Goal: Task Accomplishment & Management: Complete application form

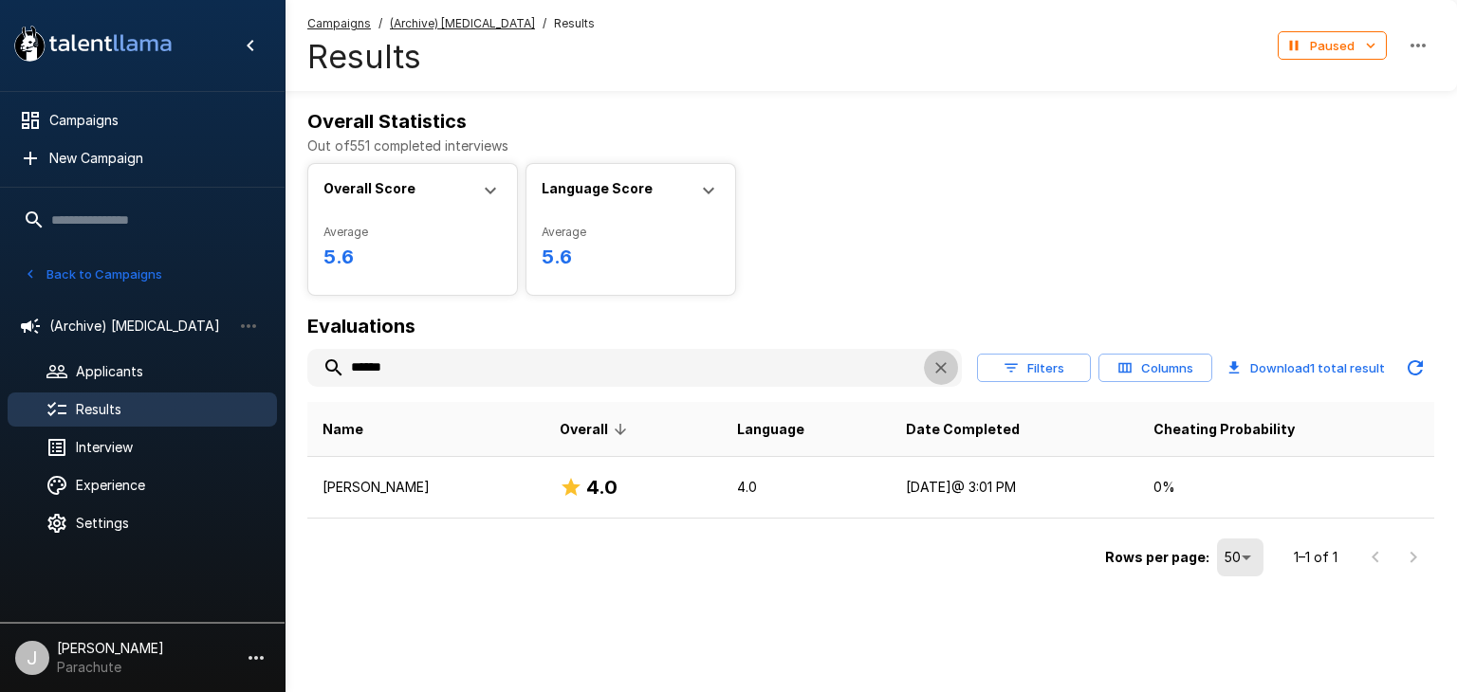
click at [934, 373] on icon "button" at bounding box center [940, 367] width 19 height 19
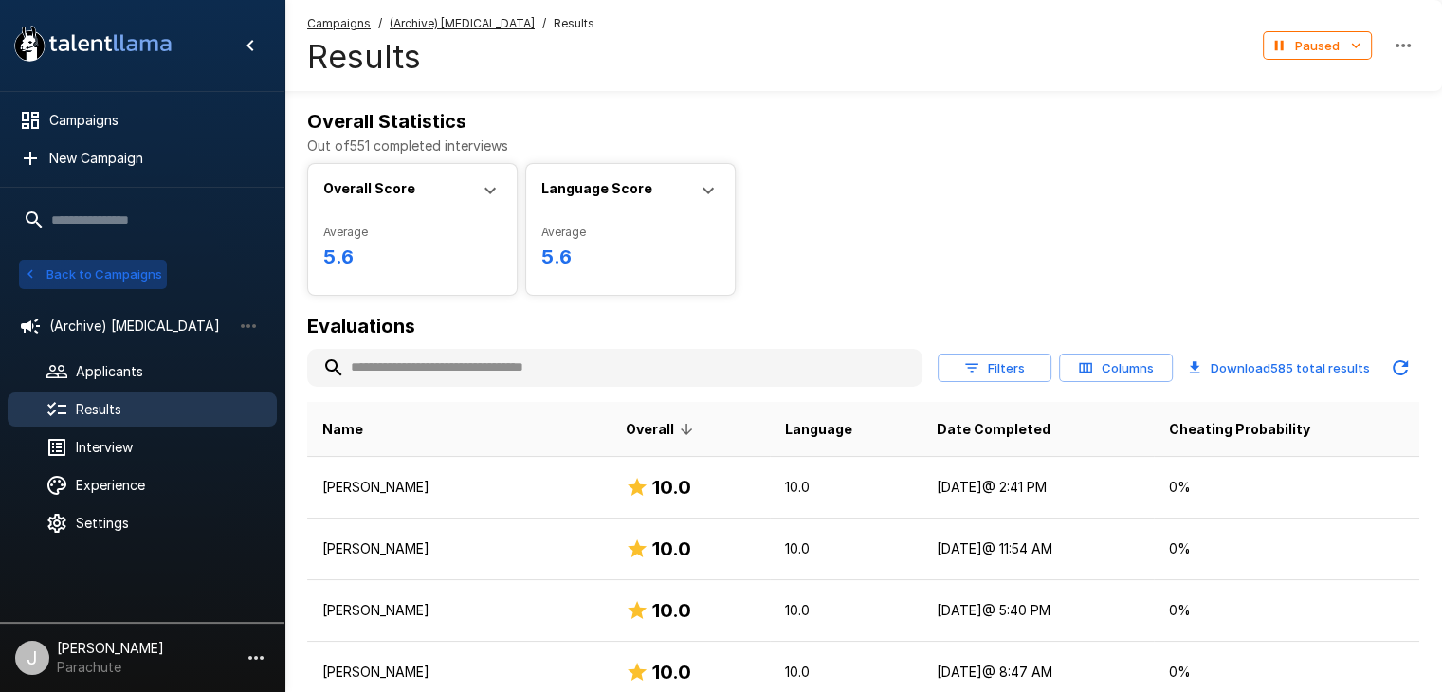
click at [77, 276] on button "Back to Campaigns" at bounding box center [93, 274] width 148 height 29
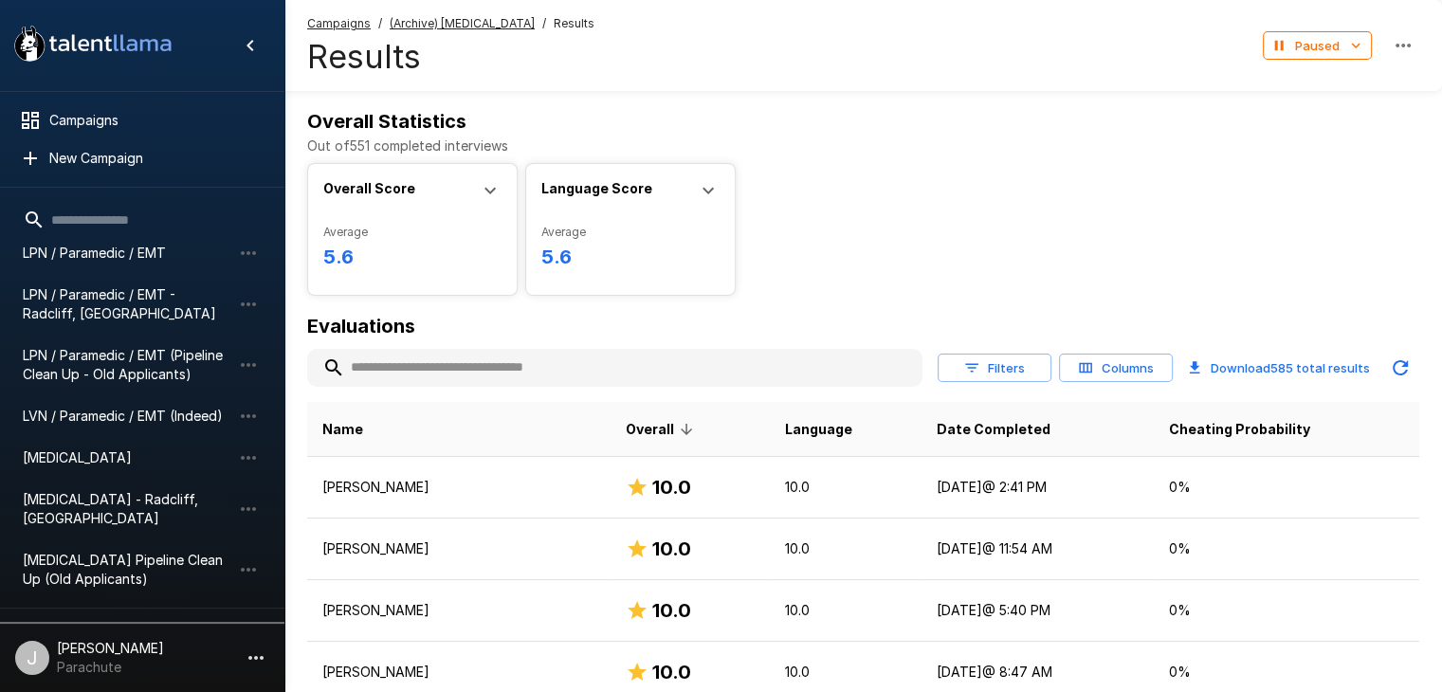
scroll to position [328, 0]
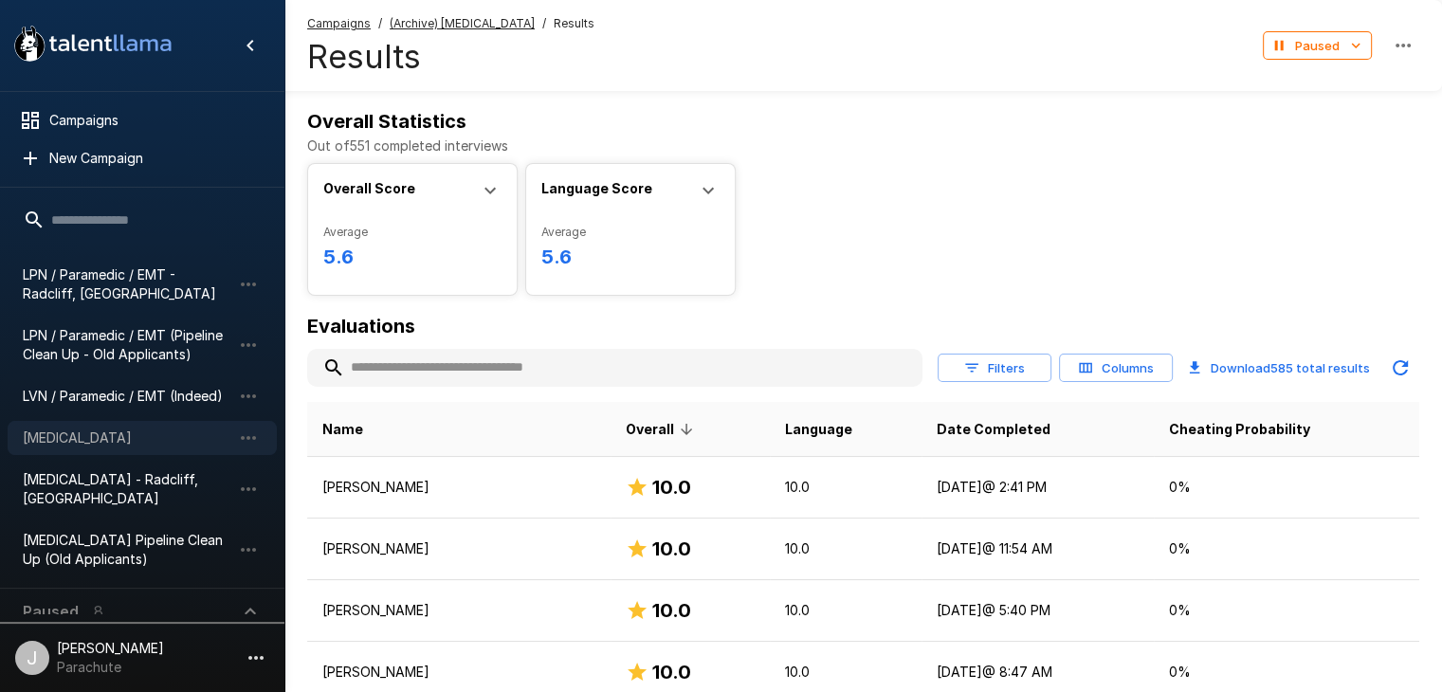
click at [118, 431] on span "[MEDICAL_DATA]" at bounding box center [127, 438] width 209 height 19
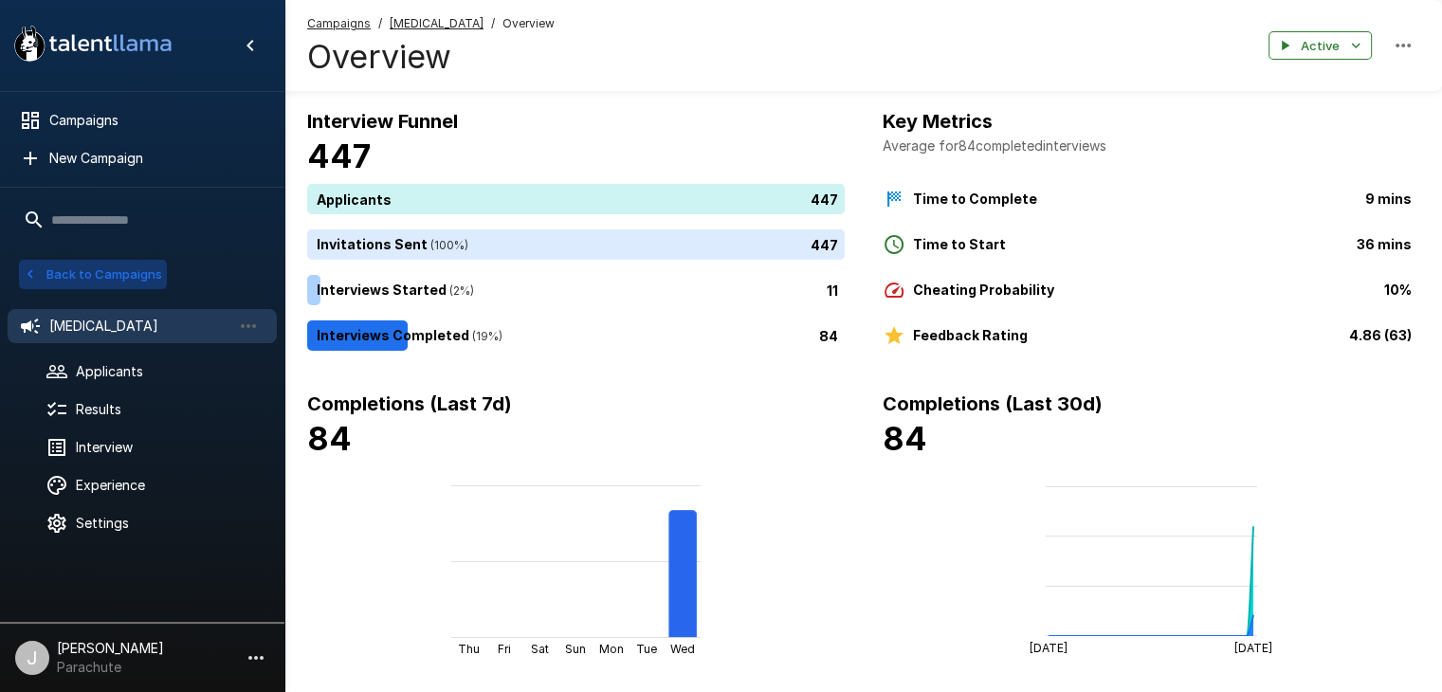
click at [63, 277] on button "Back to Campaigns" at bounding box center [93, 274] width 148 height 29
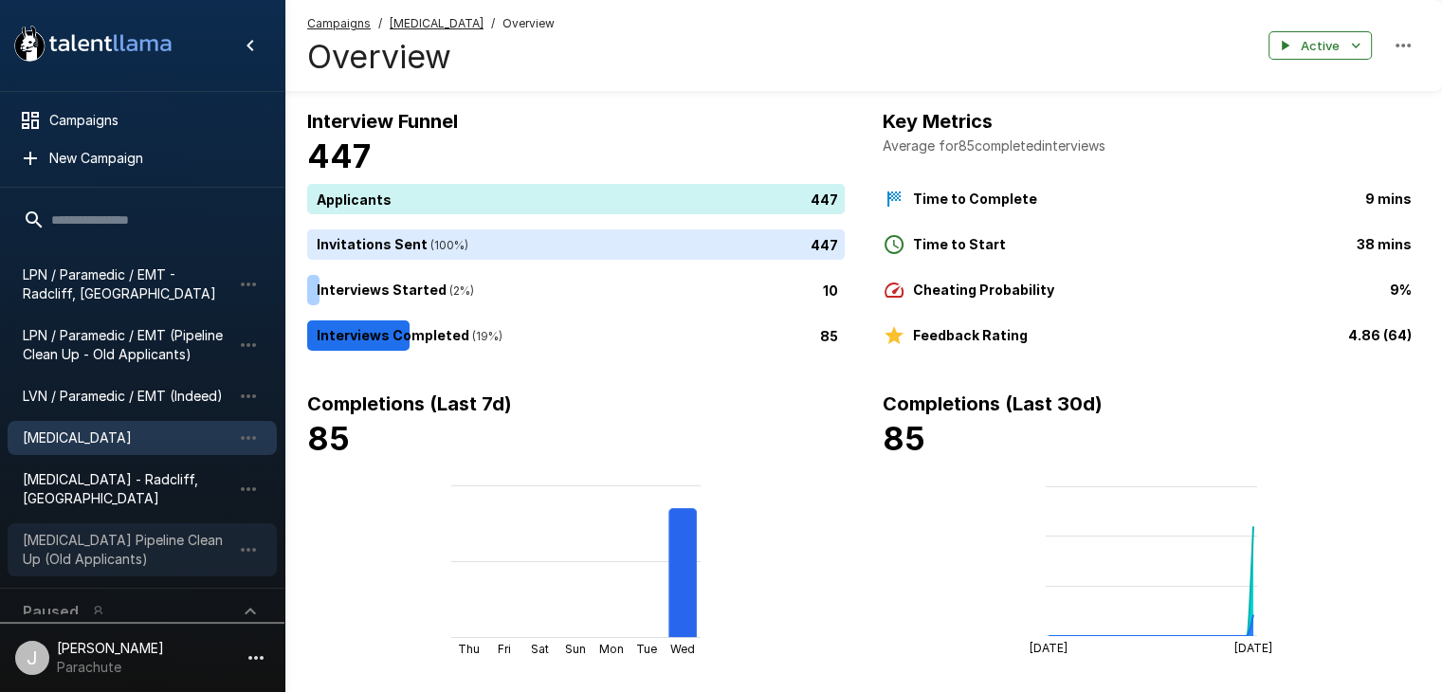
click at [128, 534] on span "[MEDICAL_DATA] Pipeline Clean Up (Old Applicants)" at bounding box center [127, 550] width 209 height 38
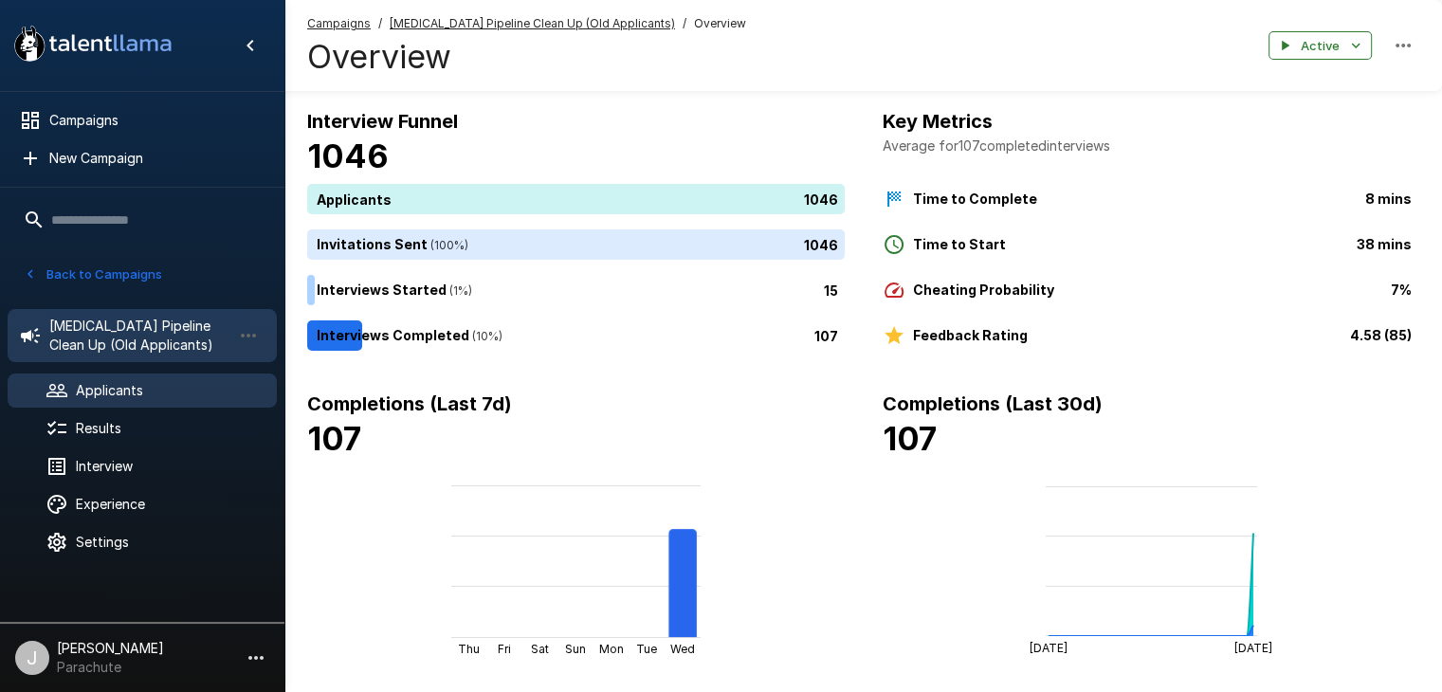
click at [101, 406] on div "Applicants" at bounding box center [142, 391] width 269 height 34
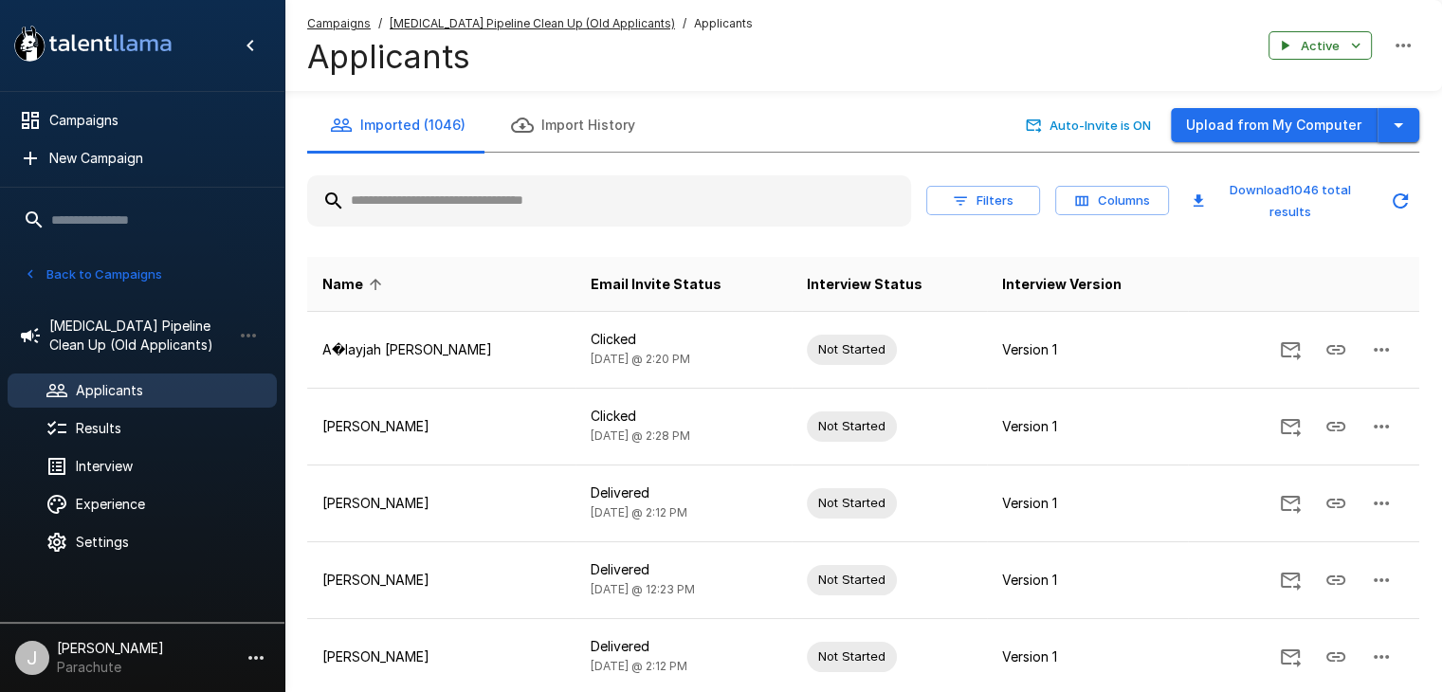
click at [1396, 126] on icon "button" at bounding box center [1398, 125] width 23 height 23
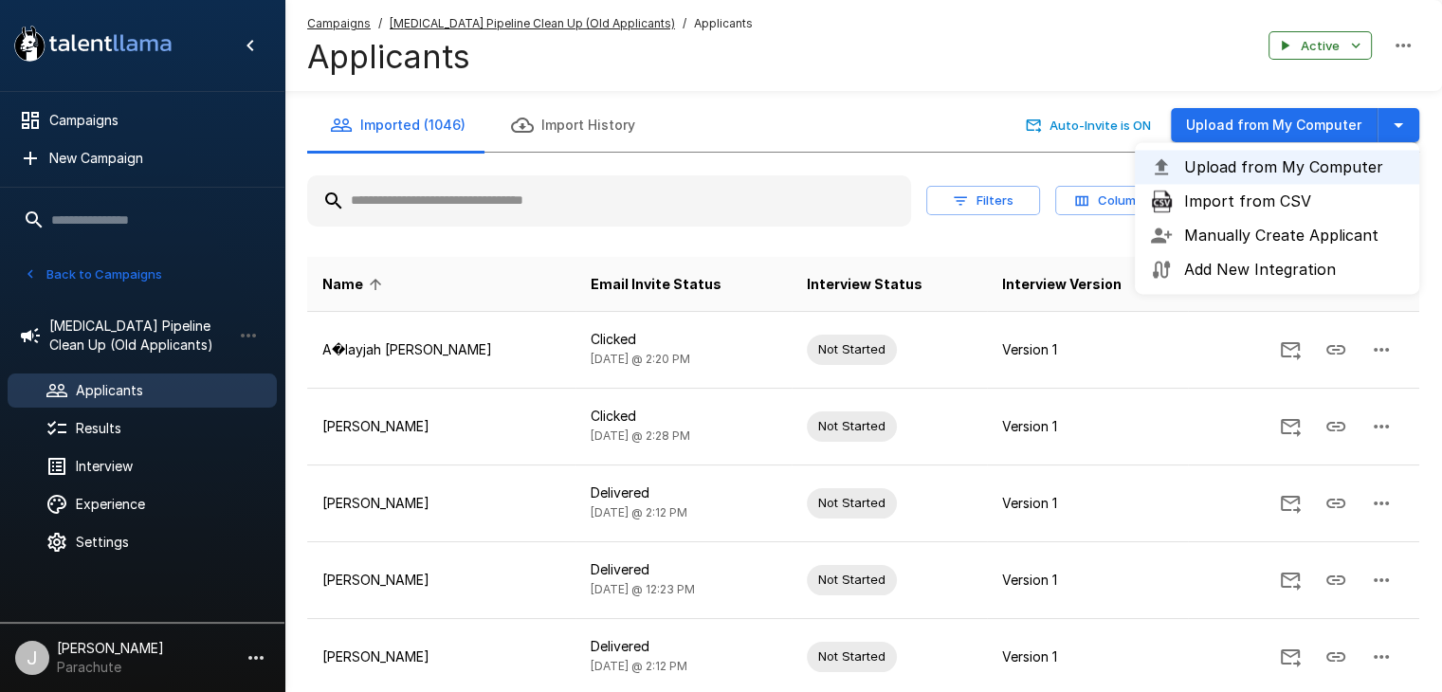
click at [1311, 197] on span "Import from CSV" at bounding box center [1294, 201] width 220 height 23
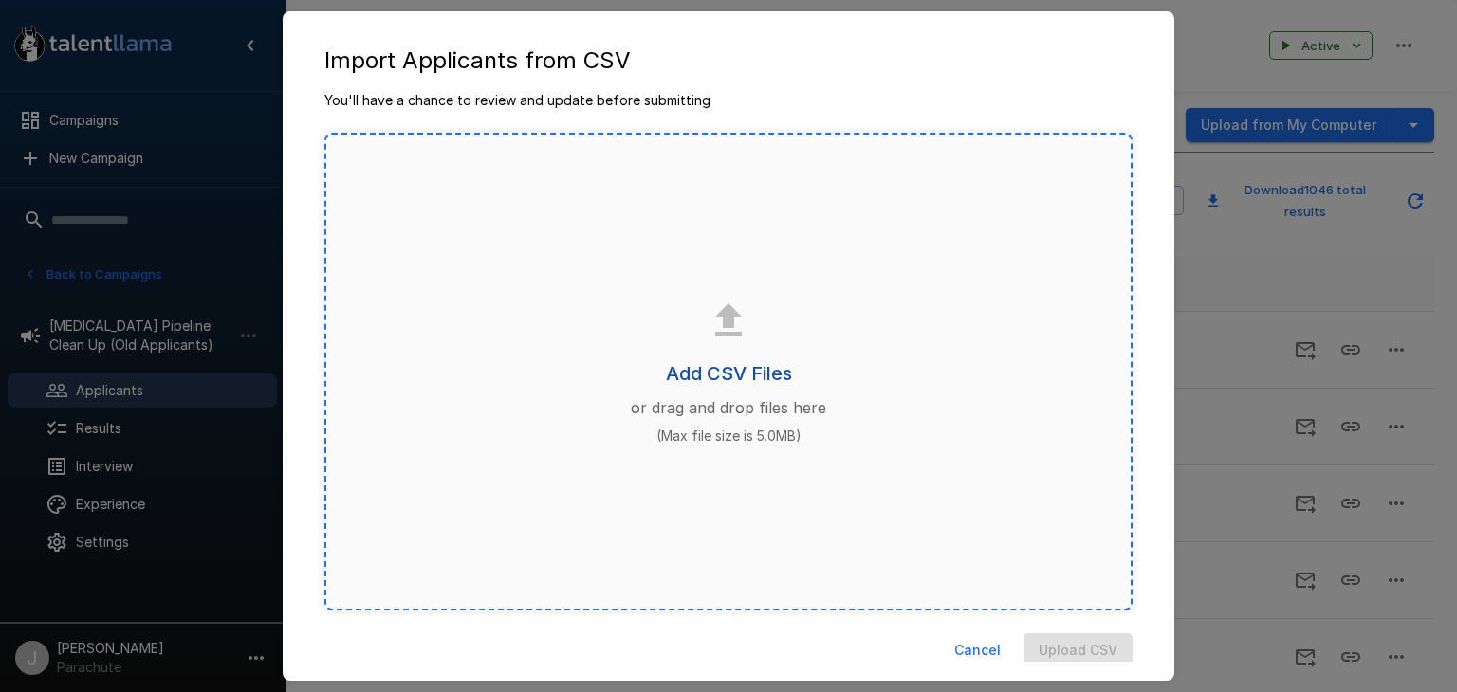
click at [773, 365] on h6 "Add CSV Files" at bounding box center [729, 373] width 126 height 30
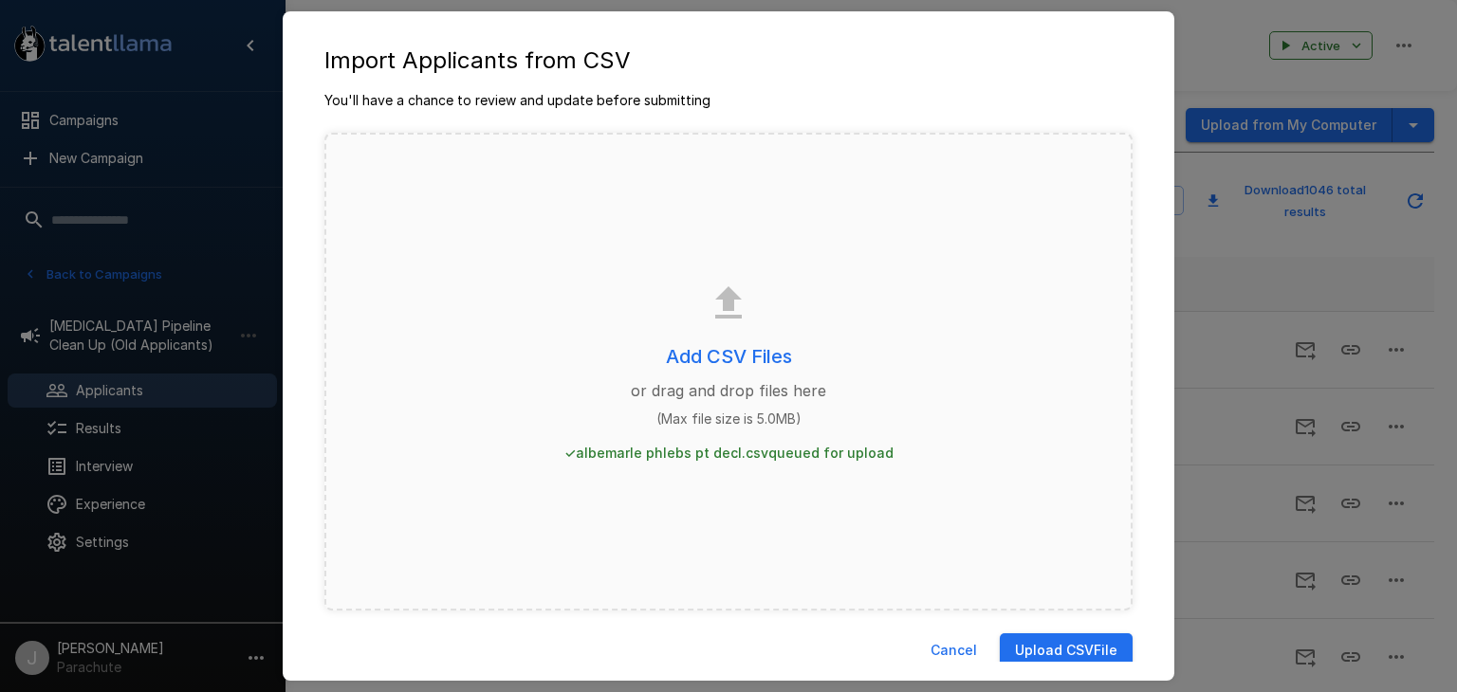
click at [1017, 637] on button "Upload CSV File" at bounding box center [1066, 650] width 133 height 35
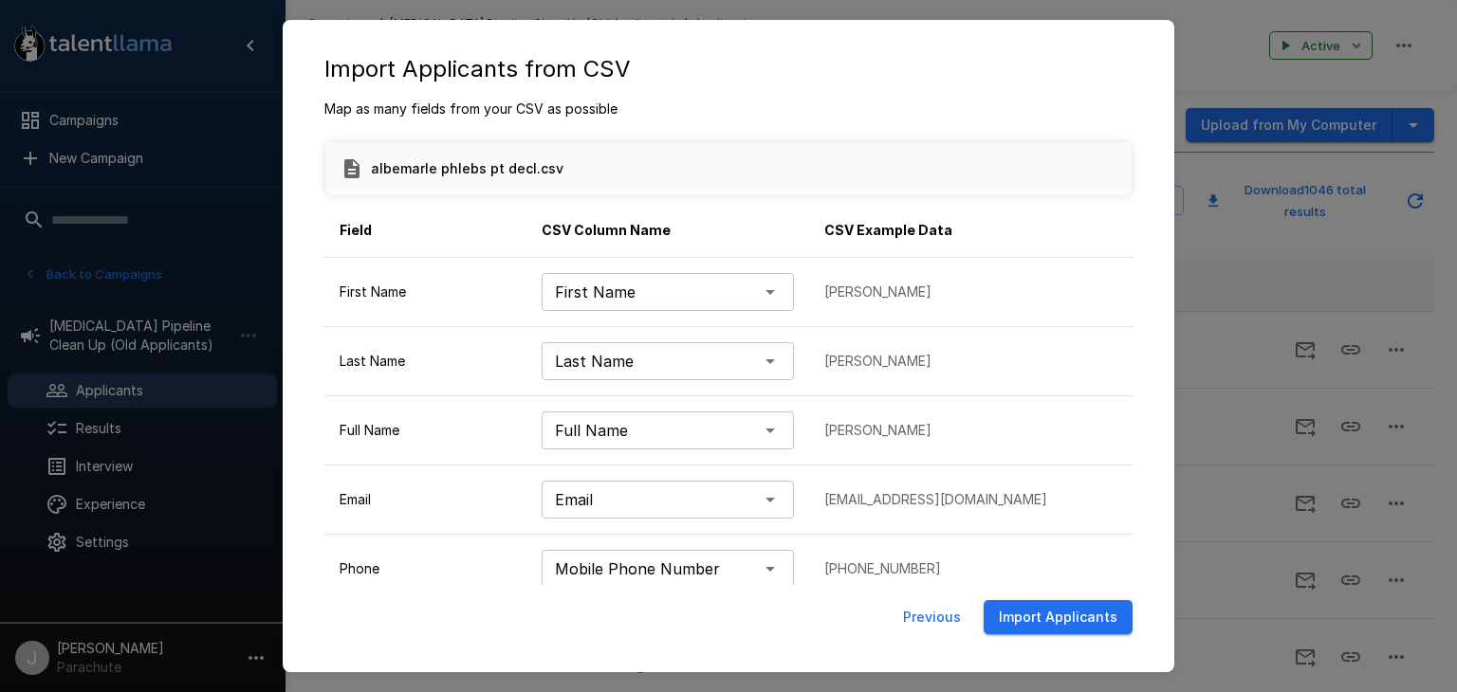
click at [1077, 620] on button "Import Applicants" at bounding box center [1057, 617] width 149 height 35
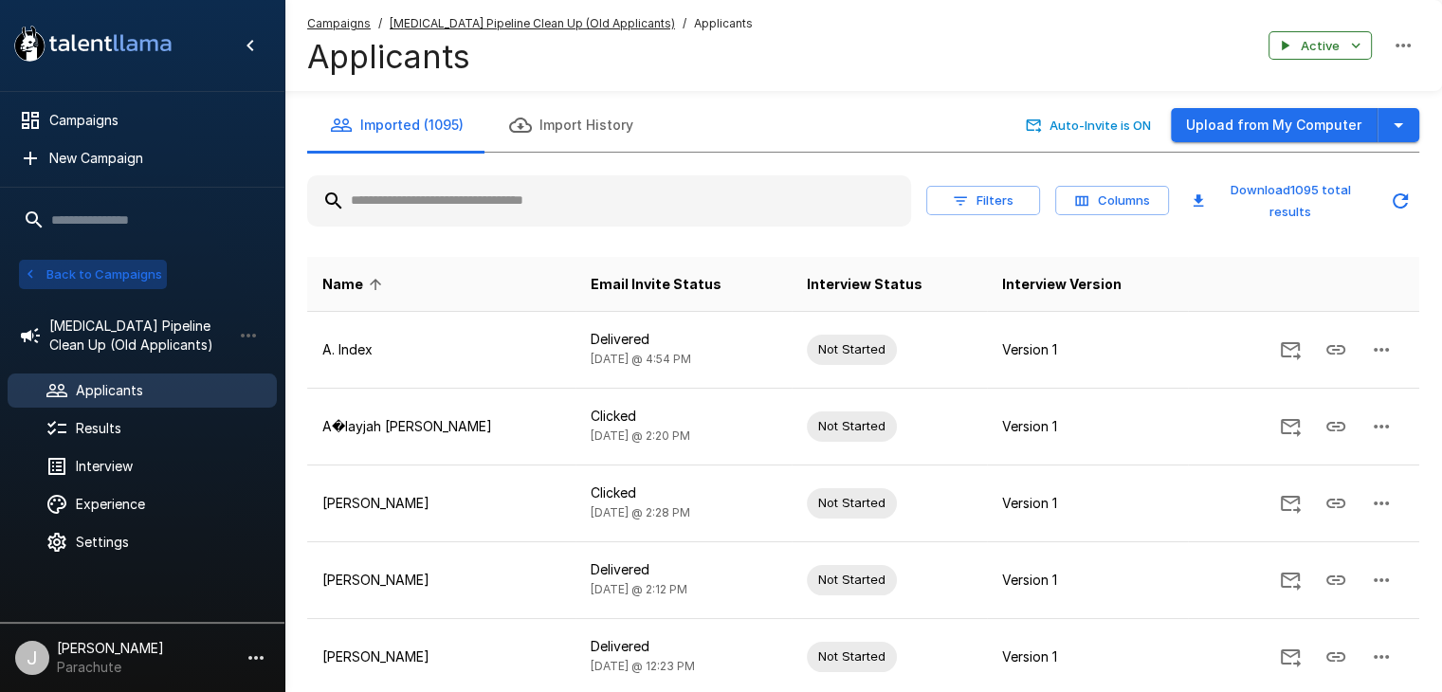
click at [83, 274] on button "Back to Campaigns" at bounding box center [93, 274] width 148 height 29
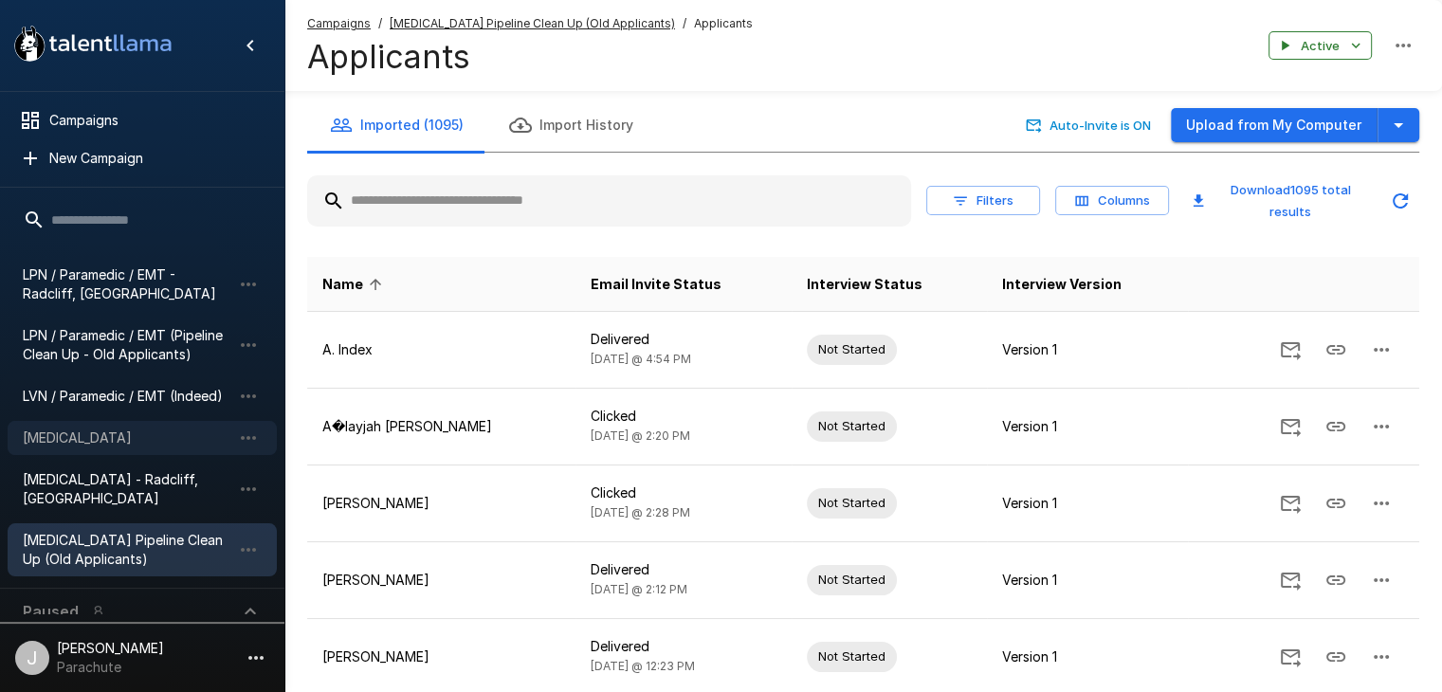
click at [85, 422] on div "[MEDICAL_DATA]" at bounding box center [142, 438] width 269 height 34
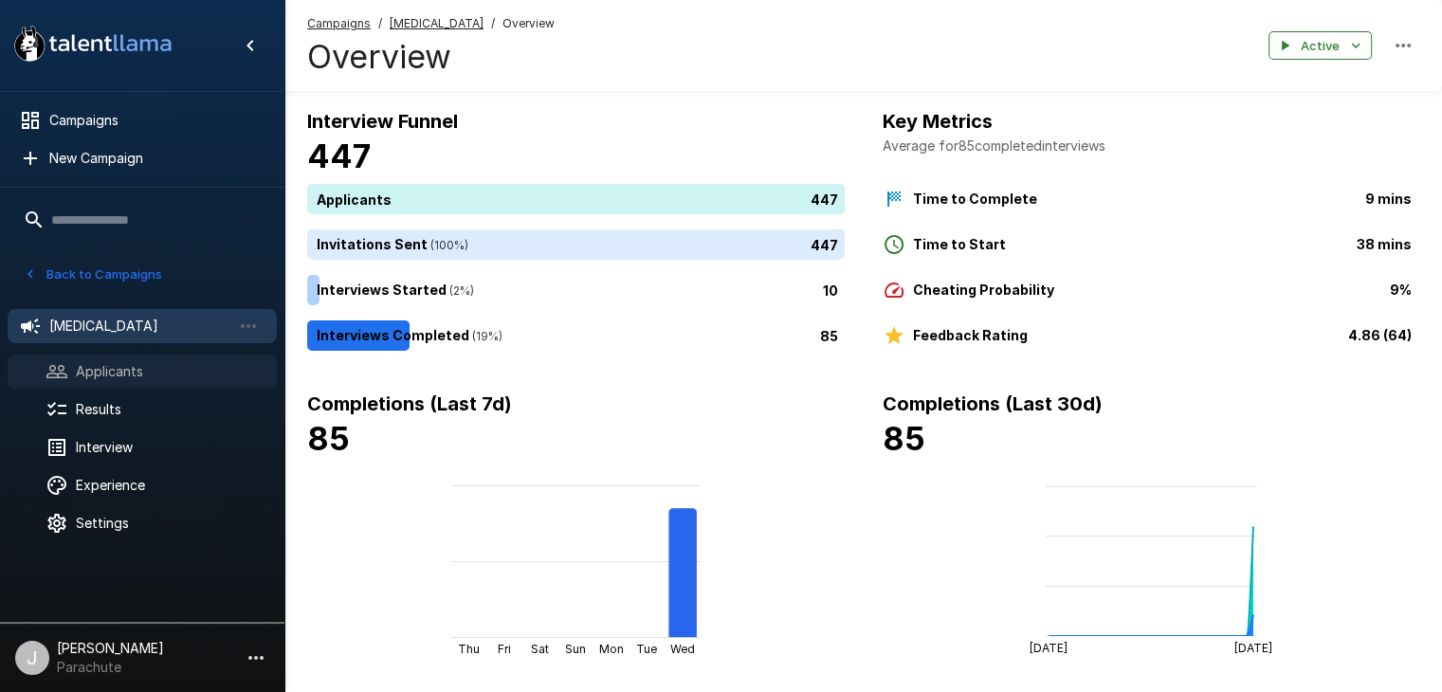
click at [141, 362] on span "Applicants" at bounding box center [169, 371] width 186 height 19
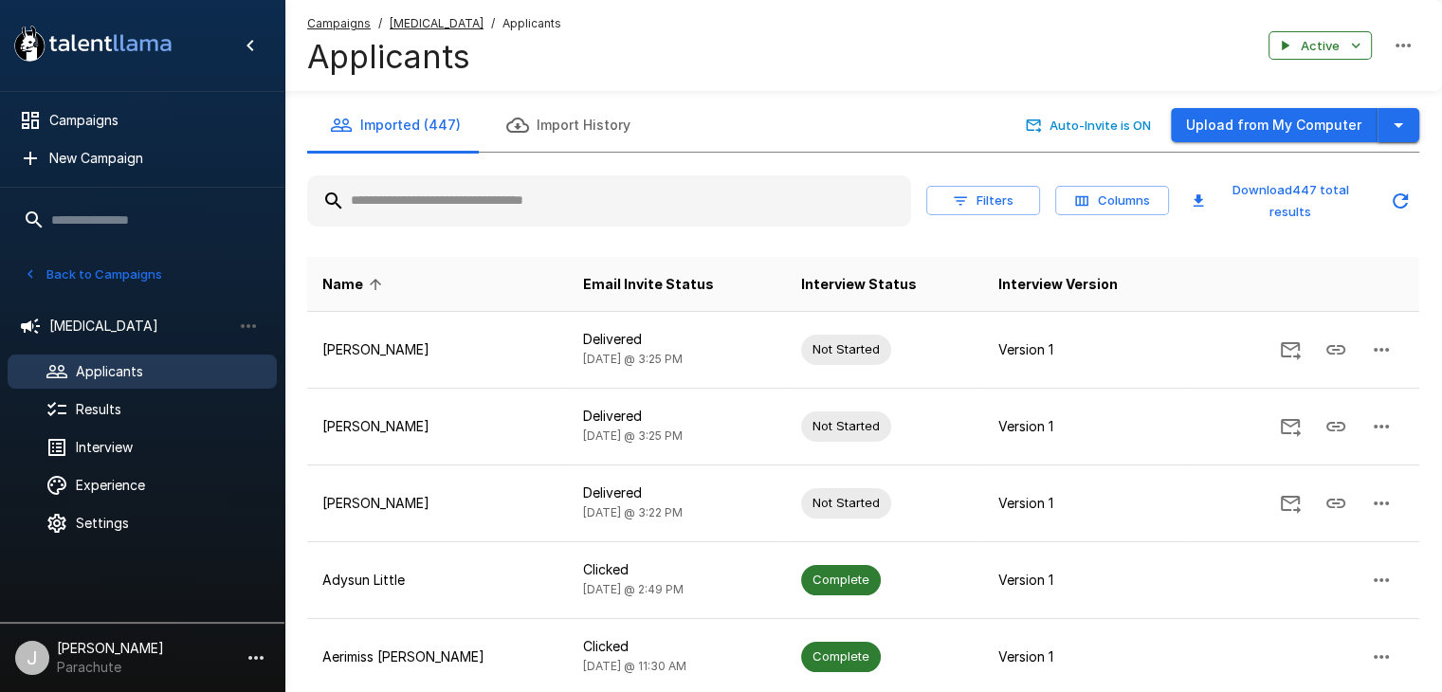
click at [1396, 117] on icon "button" at bounding box center [1398, 125] width 23 height 23
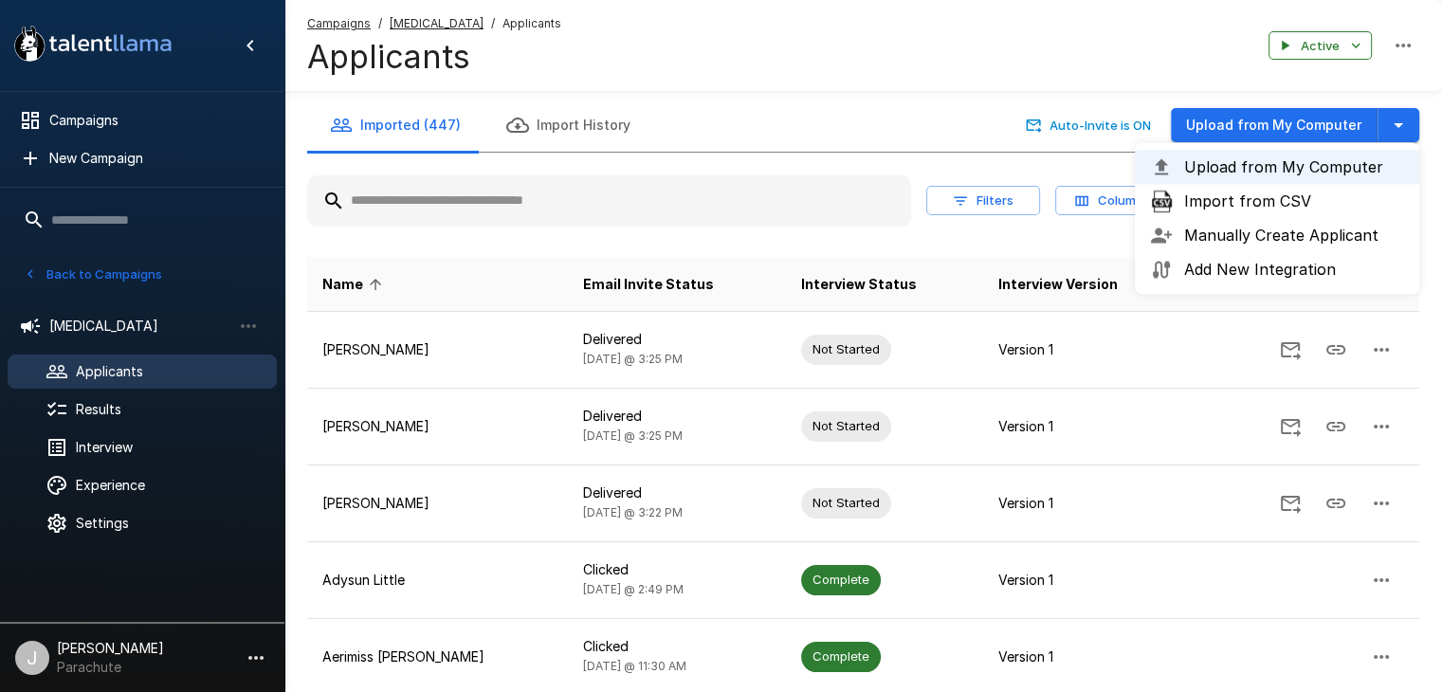
click at [1238, 191] on span "Import from CSV" at bounding box center [1294, 201] width 220 height 23
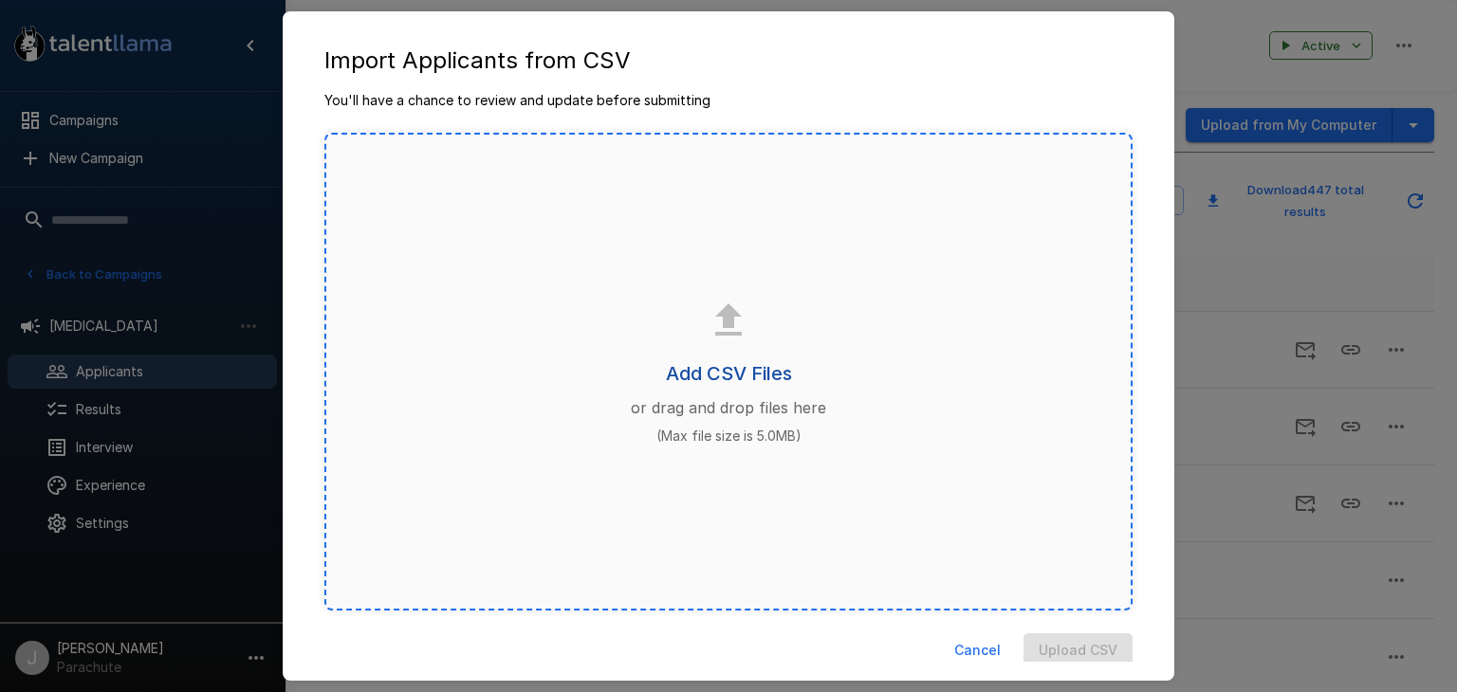
click at [708, 370] on h6 "Add CSV Files" at bounding box center [729, 373] width 126 height 30
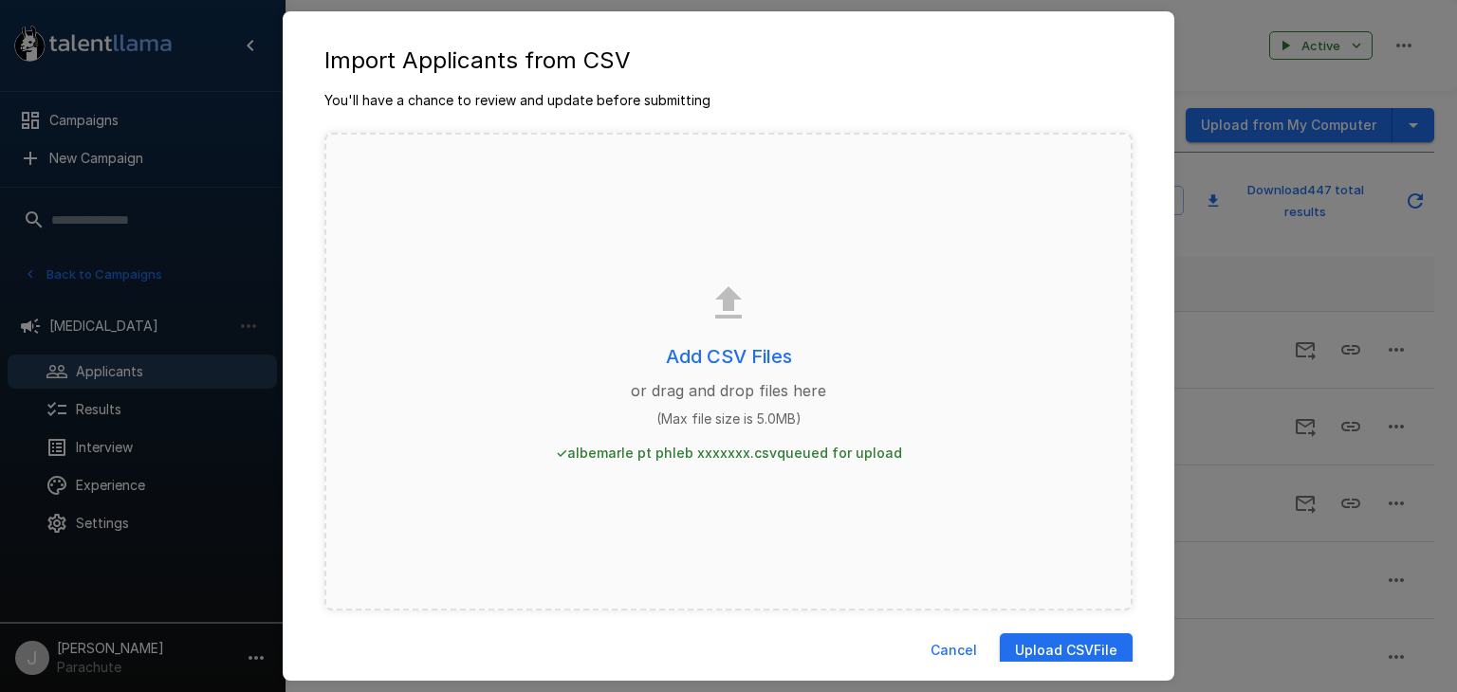
click at [1024, 650] on button "Upload CSV File" at bounding box center [1066, 650] width 133 height 35
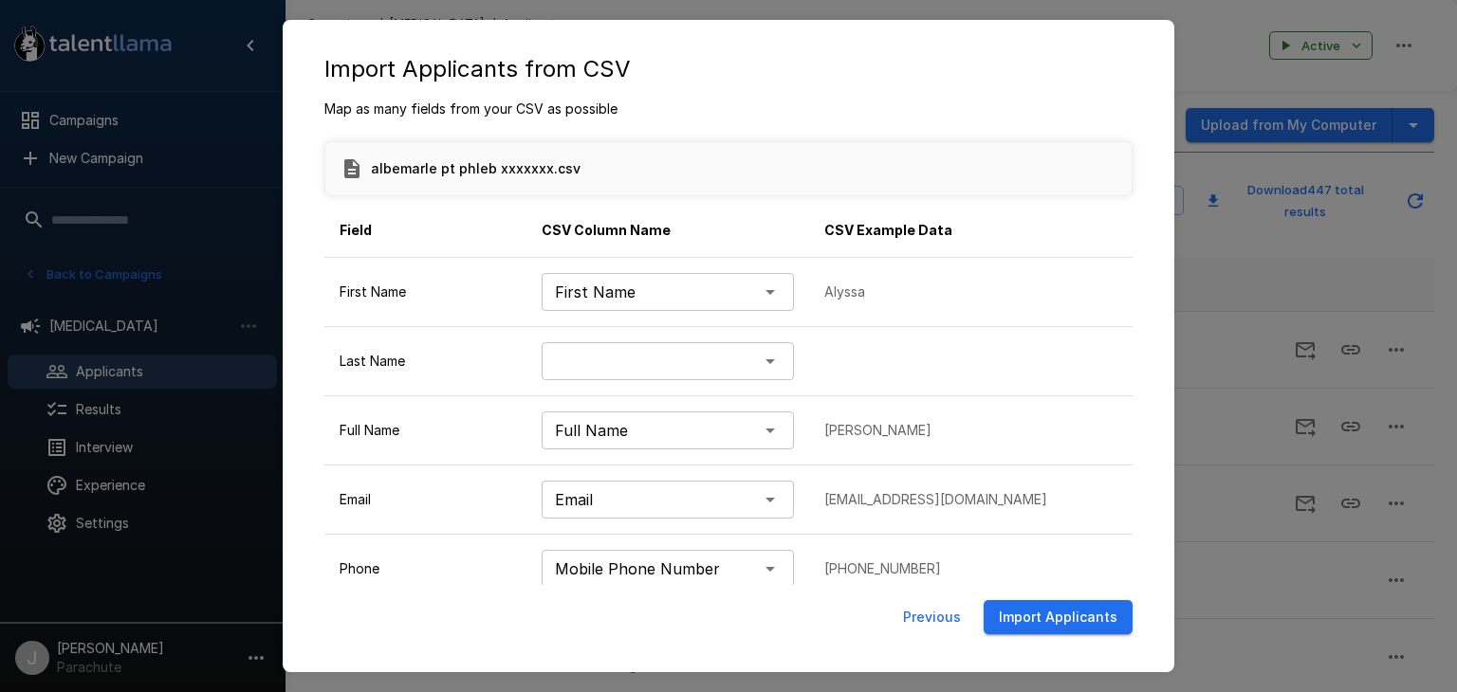
click at [735, 357] on body ".st0{fill:#FFFFFF;} .st1{fill:#76a4ed;} Campaigns New Campaign Active 13 Assist…" at bounding box center [735, 346] width 1471 height 692
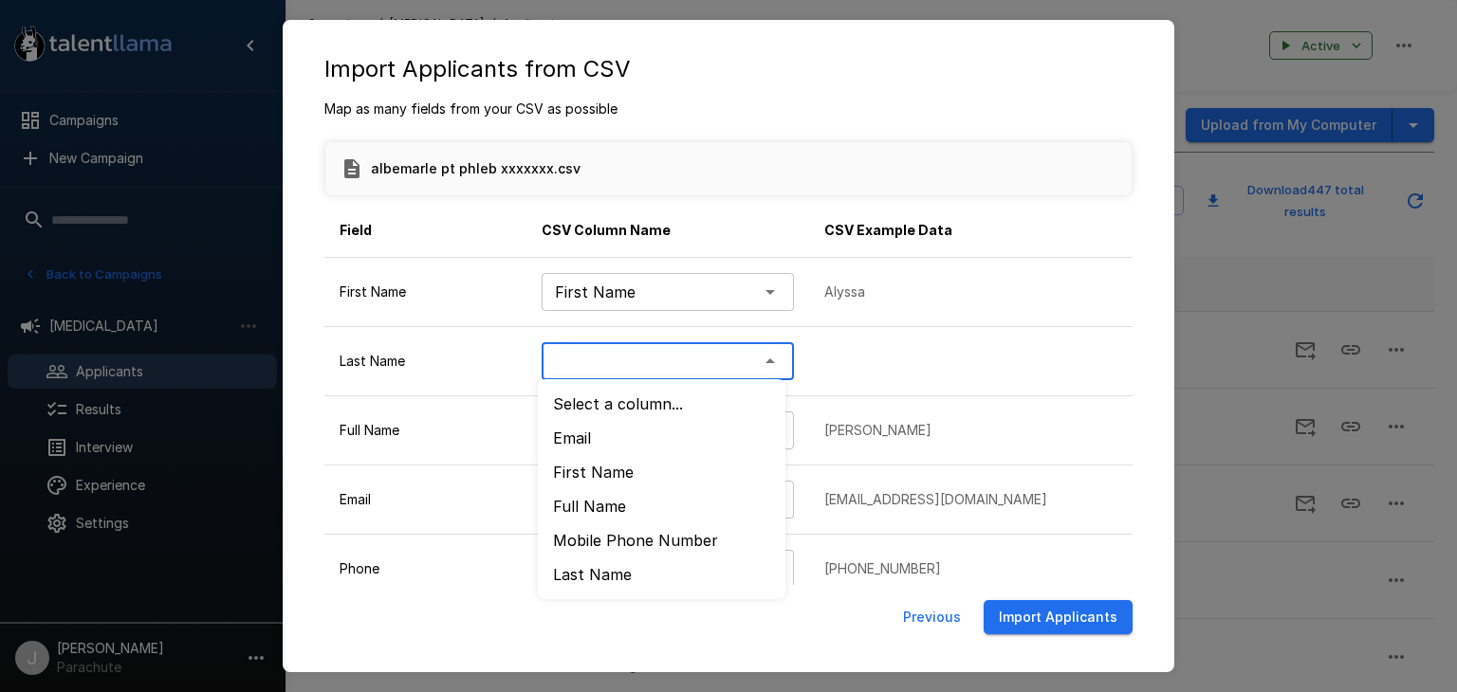
click at [603, 570] on li "﻿Last Name" at bounding box center [662, 575] width 248 height 34
type input "*********"
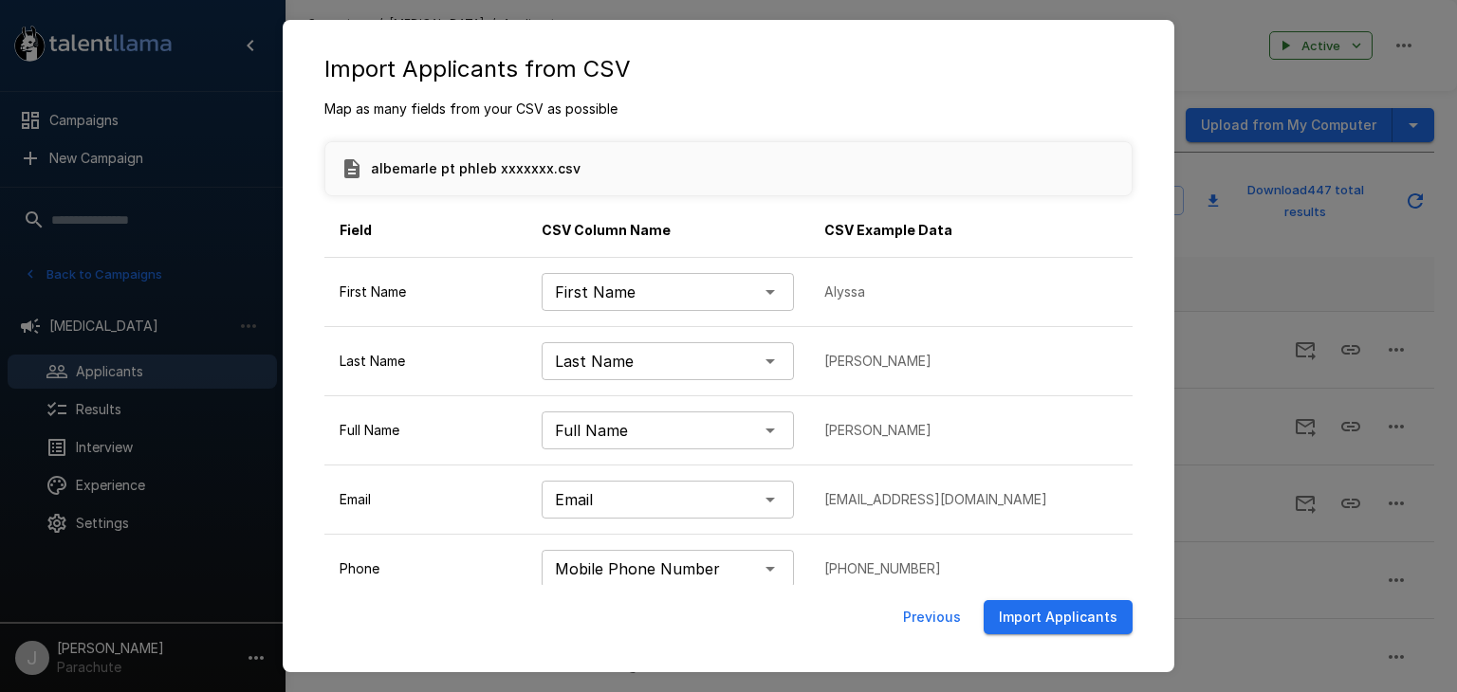
click at [1072, 596] on div "**********" at bounding box center [728, 377] width 853 height 554
click at [1079, 613] on button "Import Applicants" at bounding box center [1057, 617] width 149 height 35
